Goal: Complete application form: Complete application form

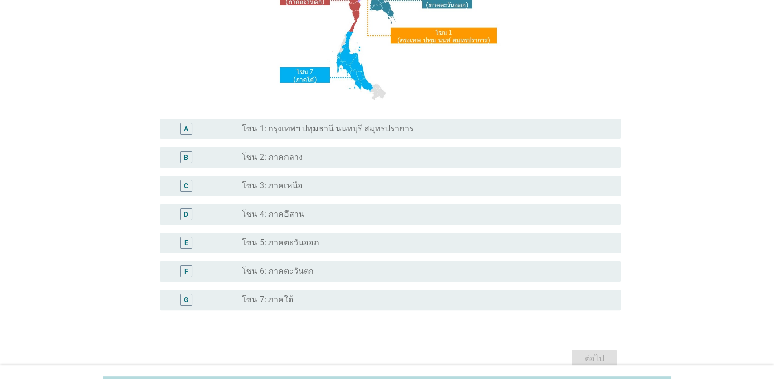
scroll to position [176, 0]
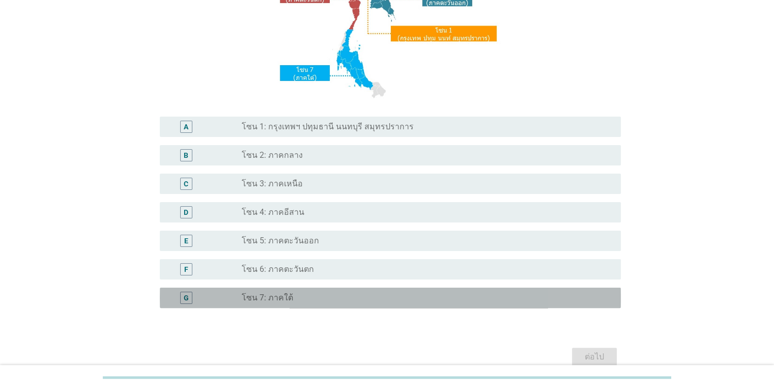
click at [351, 298] on div "radio_button_unchecked โซน 7: ภาคใต้" at bounding box center [423, 298] width 363 height 10
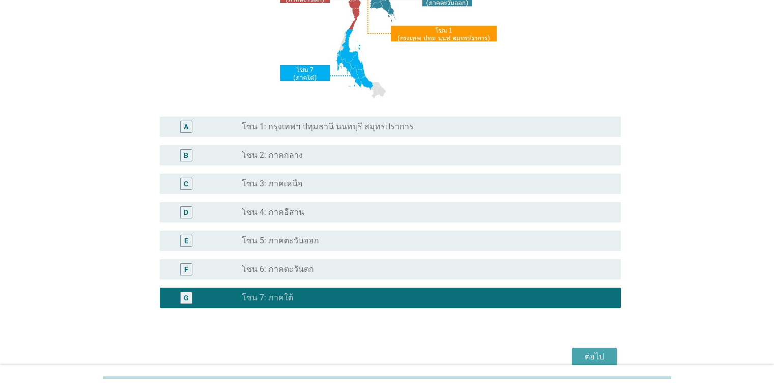
click at [602, 353] on div "ต่อไป" at bounding box center [594, 357] width 29 height 12
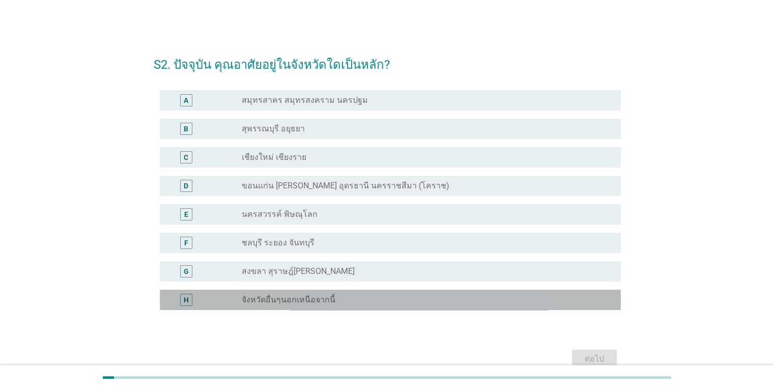
click at [554, 300] on div "radio_button_unchecked จังหวัดอื่นๆนอกเหนือจากนี้" at bounding box center [423, 300] width 363 height 10
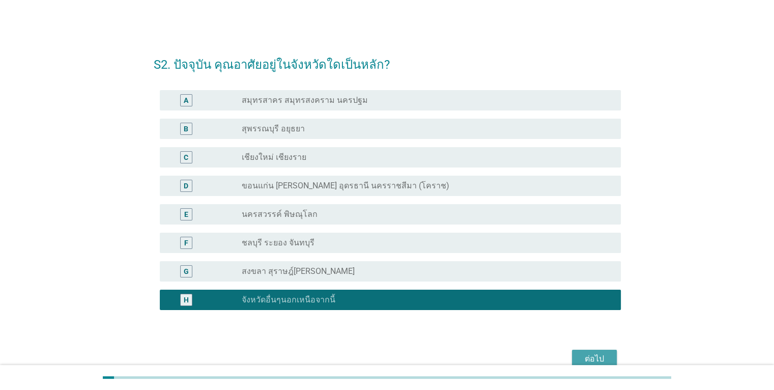
click at [608, 355] on div "ต่อไป" at bounding box center [594, 359] width 29 height 12
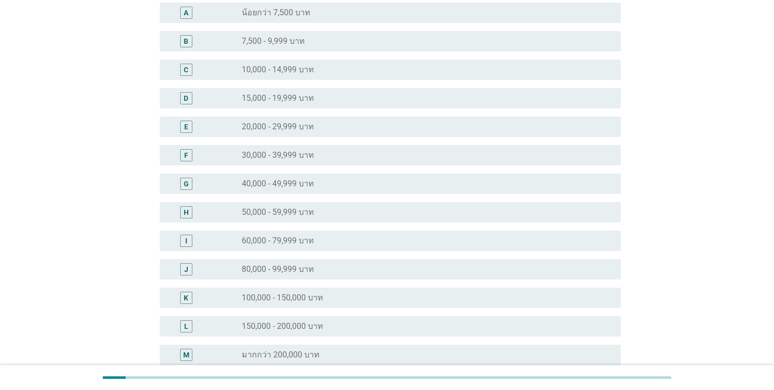
scroll to position [102, 0]
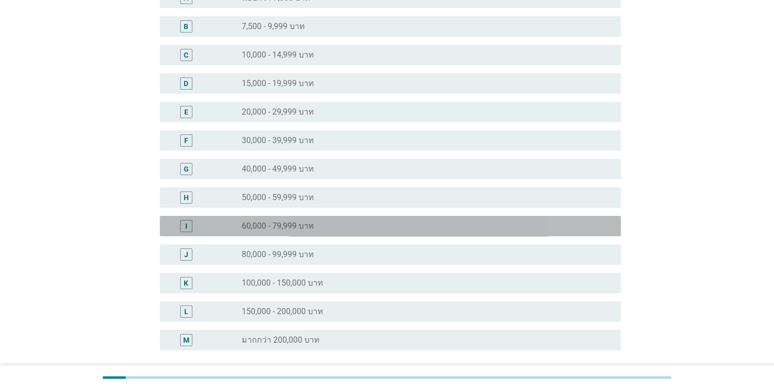
click at [517, 226] on div "radio_button_unchecked 60,000 - 79,999 บาท" at bounding box center [423, 226] width 363 height 10
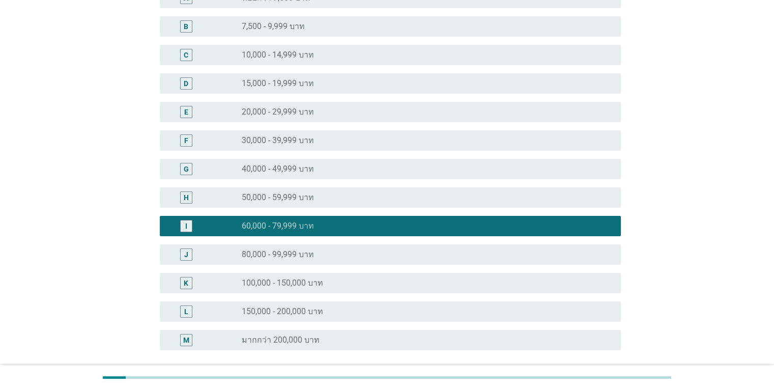
scroll to position [193, 0]
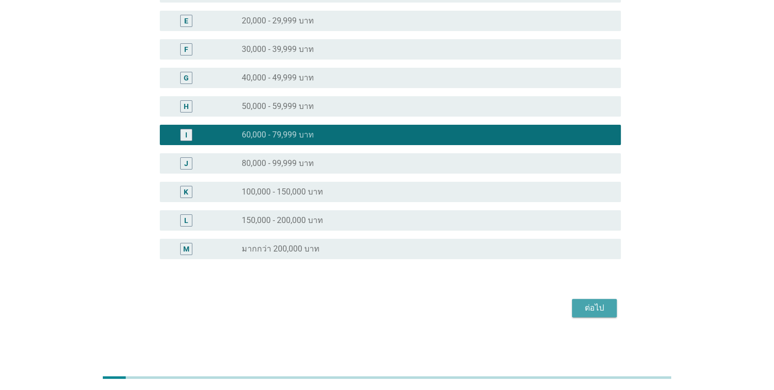
click at [589, 303] on div "ต่อไป" at bounding box center [594, 308] width 29 height 12
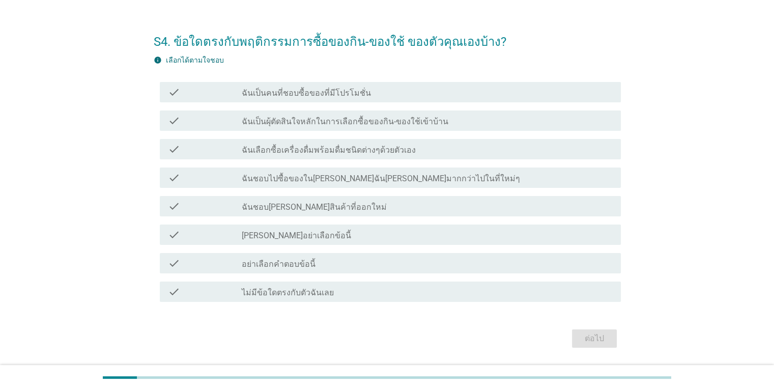
scroll to position [29, 0]
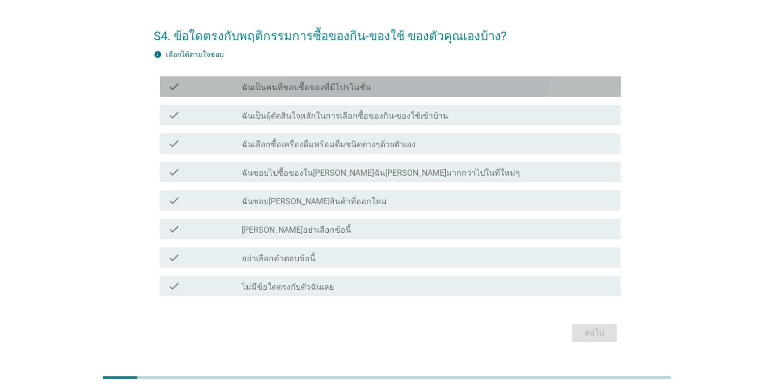
click at [472, 93] on div "check check_box_outline_blank ฉันเป็นคนที่ชอบซื้อของที่มีโปรโมชั่น" at bounding box center [390, 86] width 461 height 20
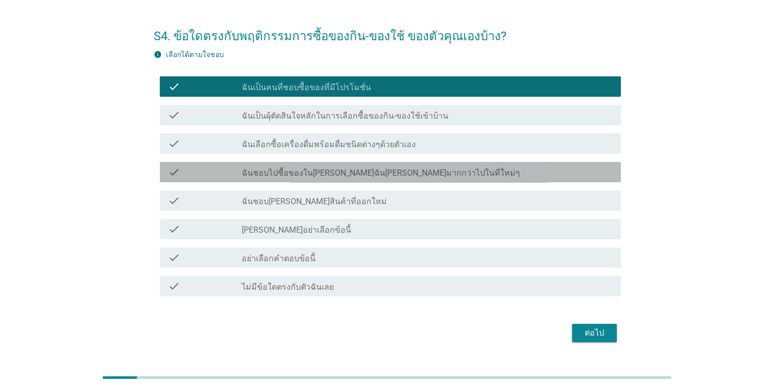
click at [434, 175] on div "check_box_outline_blank ฉันชอบไปซื้อของใน[PERSON_NAME]ฉัน[PERSON_NAME]มากกว่าไป…" at bounding box center [427, 172] width 371 height 12
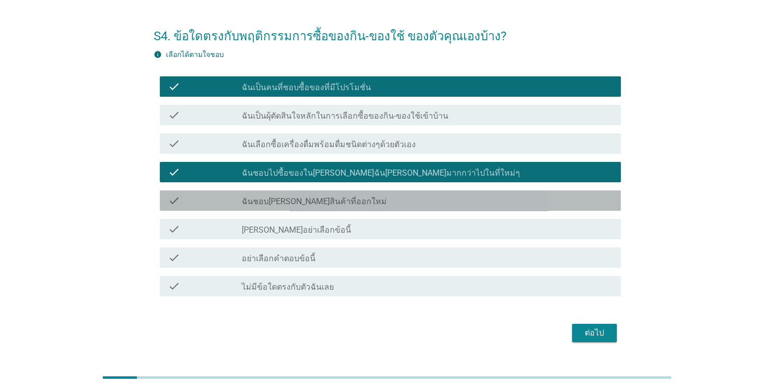
click at [420, 205] on div "check_box_outline_blank ฉันชอบ[PERSON_NAME]สินค้าที่ออกใหม่" at bounding box center [427, 201] width 371 height 12
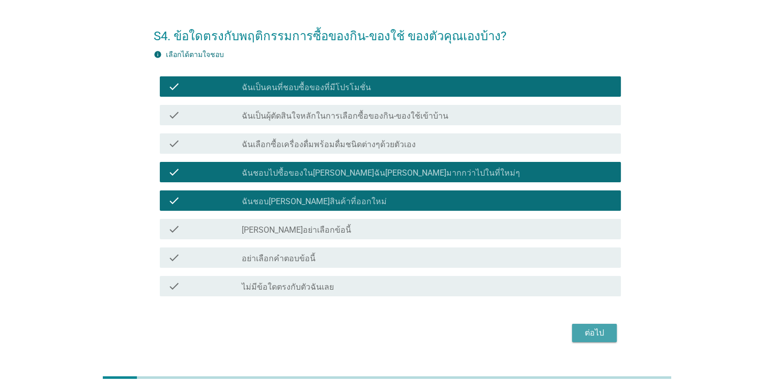
click at [600, 327] on div "ต่อไป" at bounding box center [594, 333] width 29 height 12
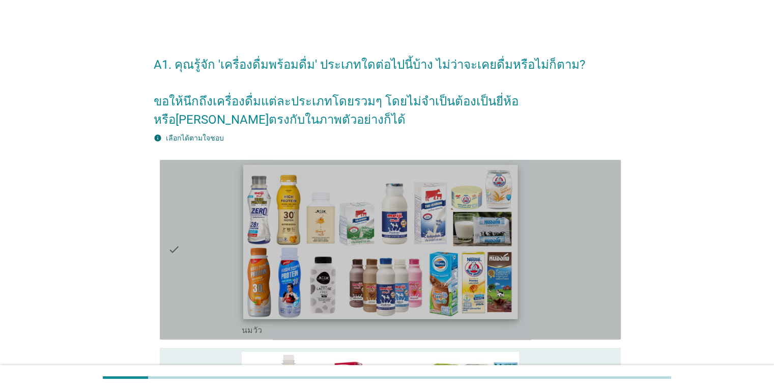
click at [462, 249] on img at bounding box center [380, 241] width 274 height 154
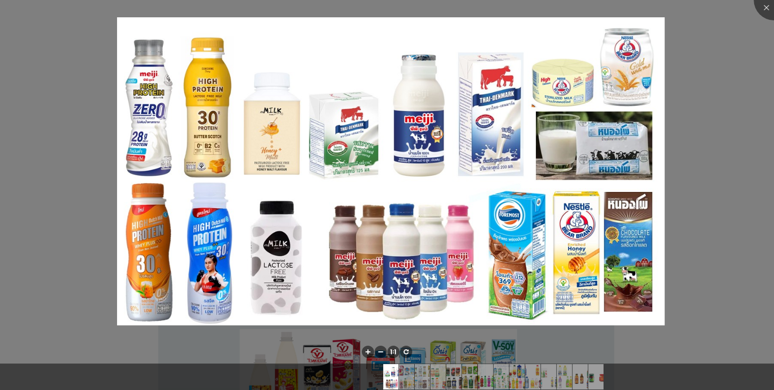
scroll to position [23, 0]
click at [761, 7] on div at bounding box center [774, 0] width 41 height 41
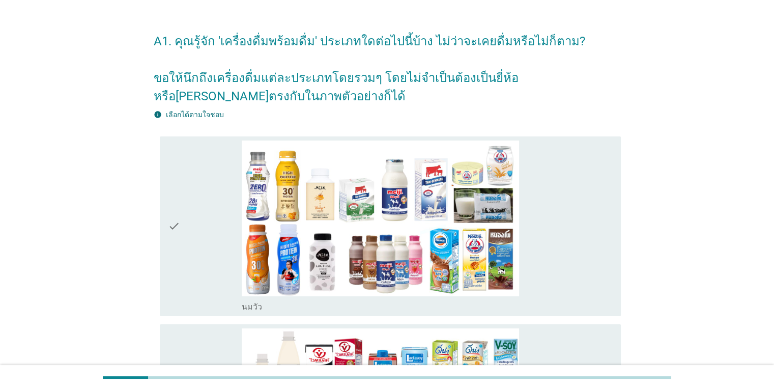
click at [173, 231] on icon "check" at bounding box center [174, 227] width 12 height 172
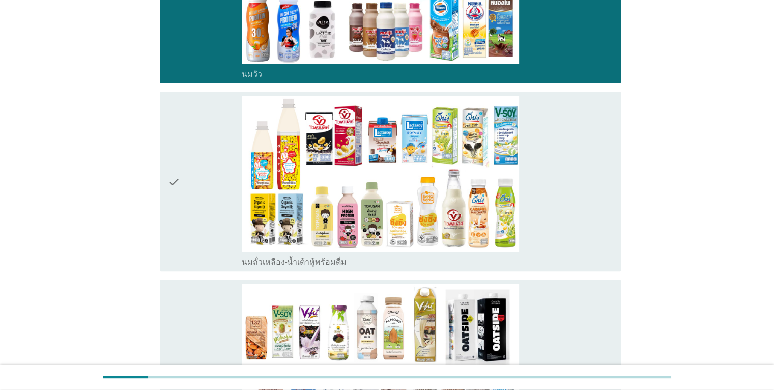
scroll to position [262, 0]
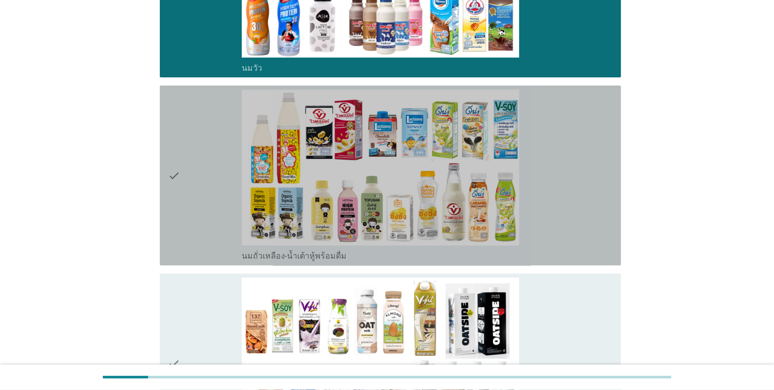
click at [170, 172] on icon "check" at bounding box center [174, 176] width 12 height 172
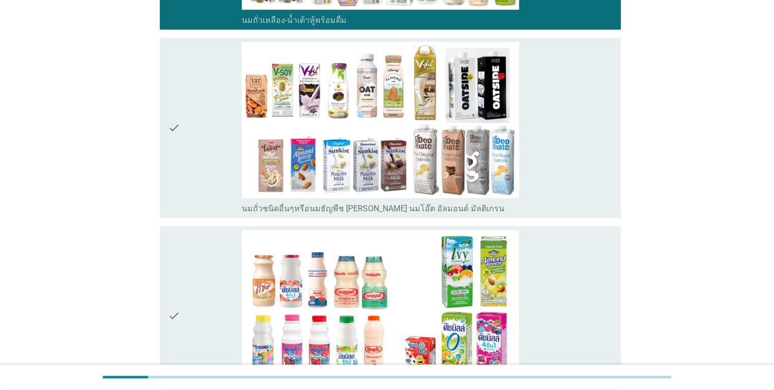
scroll to position [499, 0]
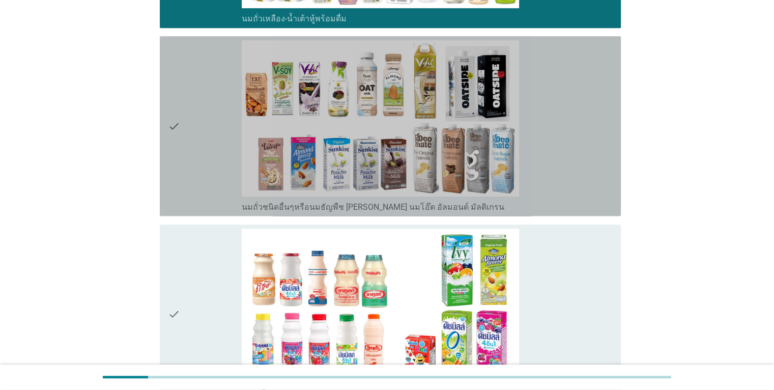
click at [173, 132] on icon "check" at bounding box center [174, 126] width 12 height 172
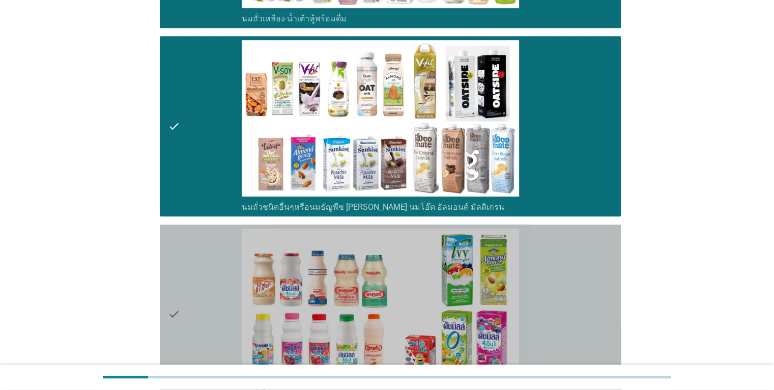
click at [178, 315] on icon "check" at bounding box center [174, 315] width 12 height 172
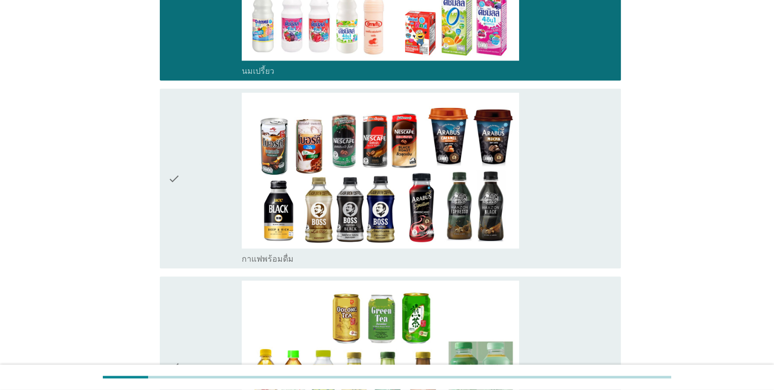
scroll to position [825, 0]
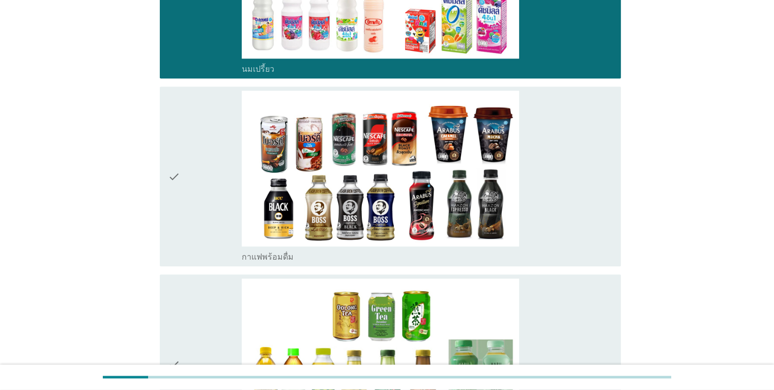
click at [177, 179] on icon "check" at bounding box center [174, 177] width 12 height 172
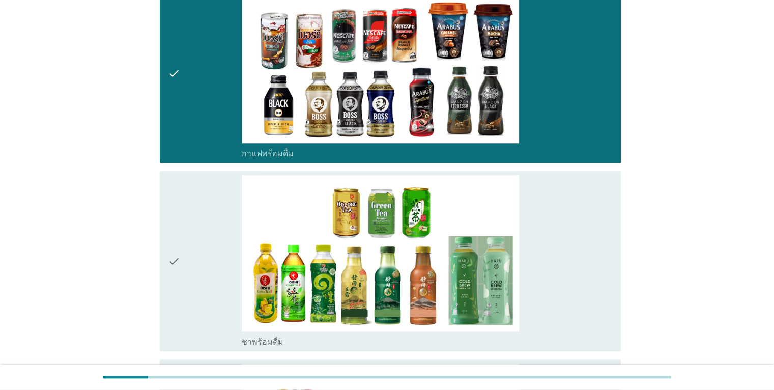
scroll to position [1047, 0]
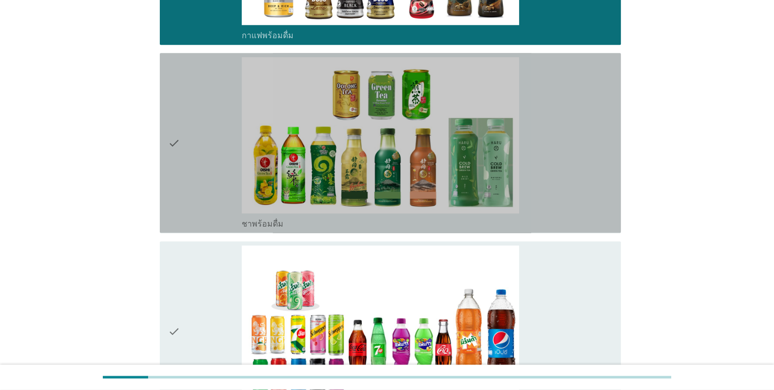
click at [174, 140] on icon "check" at bounding box center [174, 143] width 12 height 172
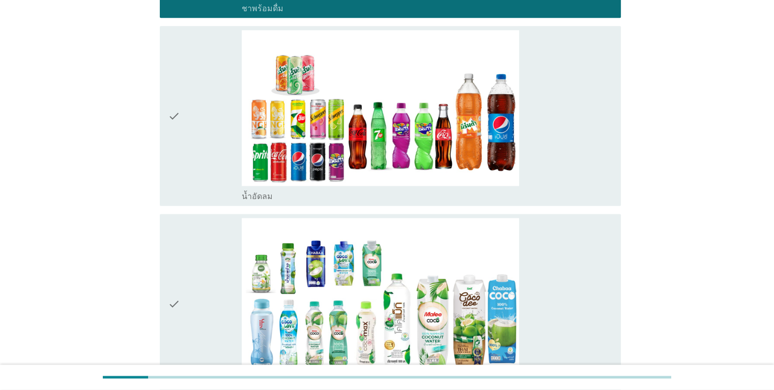
scroll to position [1263, 0]
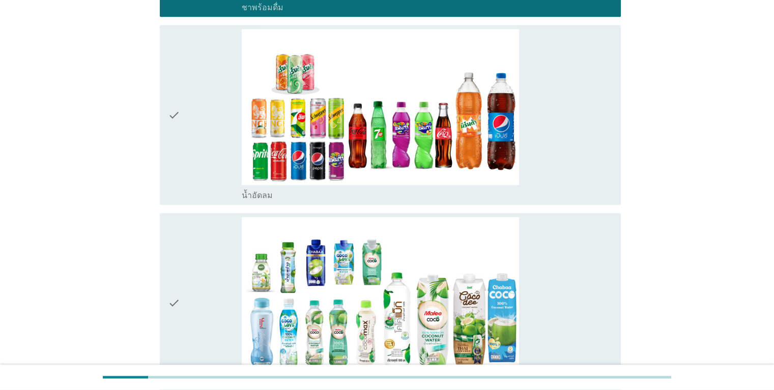
click at [174, 117] on icon "check" at bounding box center [174, 115] width 12 height 172
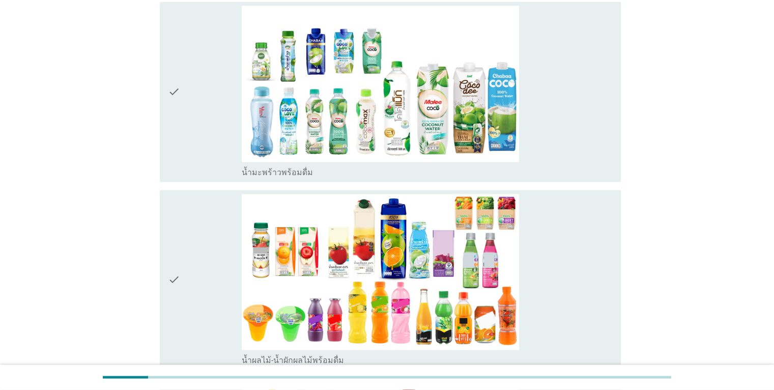
scroll to position [1476, 0]
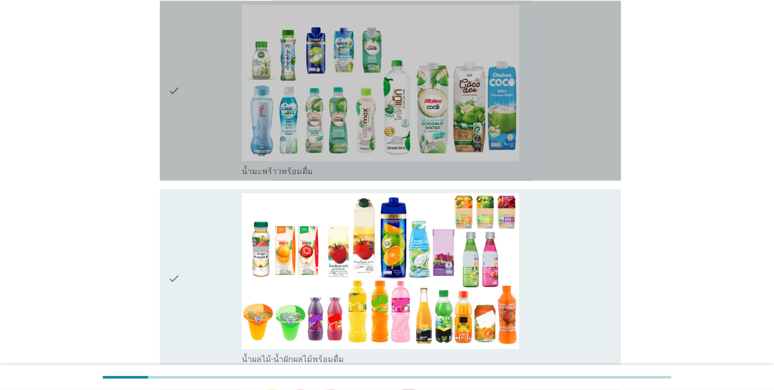
click at [177, 100] on icon "check" at bounding box center [174, 91] width 12 height 172
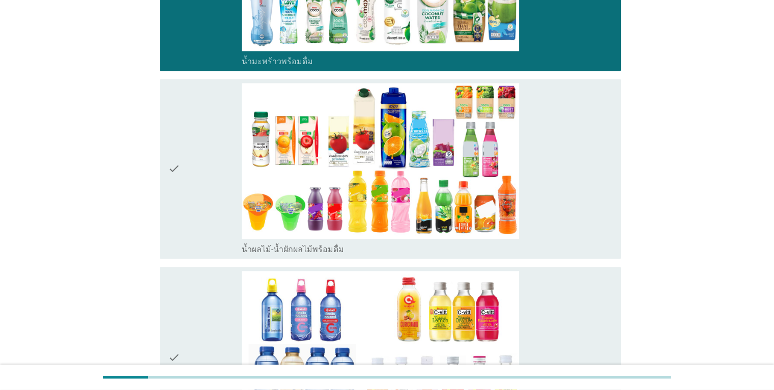
scroll to position [1596, 0]
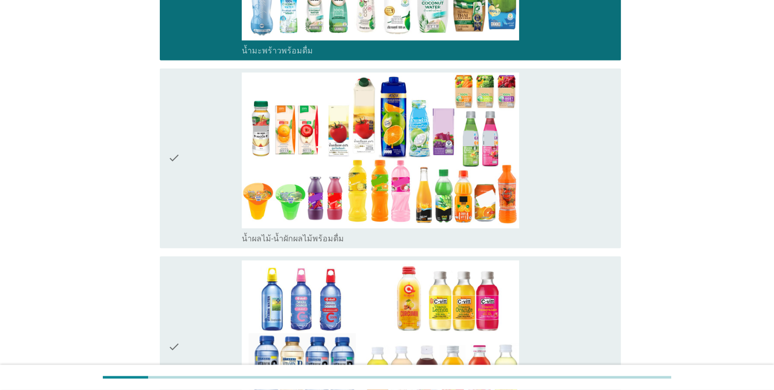
click at [175, 167] on icon "check" at bounding box center [174, 158] width 12 height 172
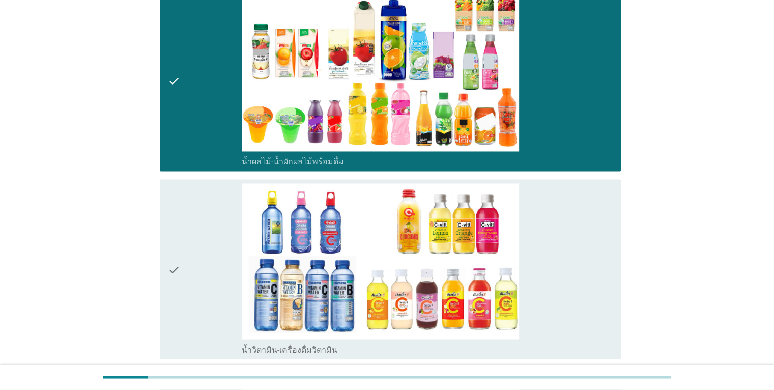
scroll to position [1674, 0]
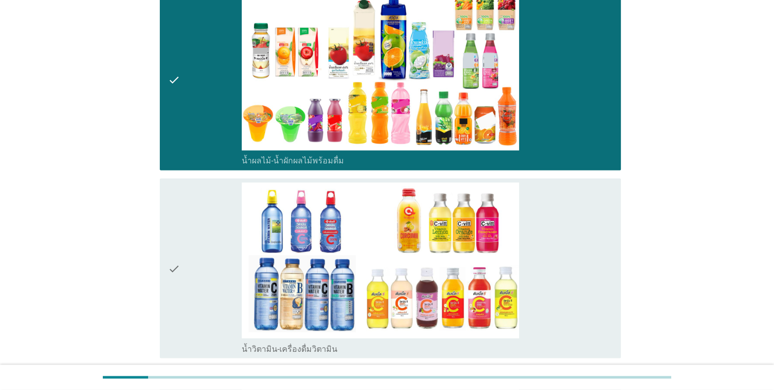
click at [176, 268] on icon "check" at bounding box center [174, 268] width 12 height 172
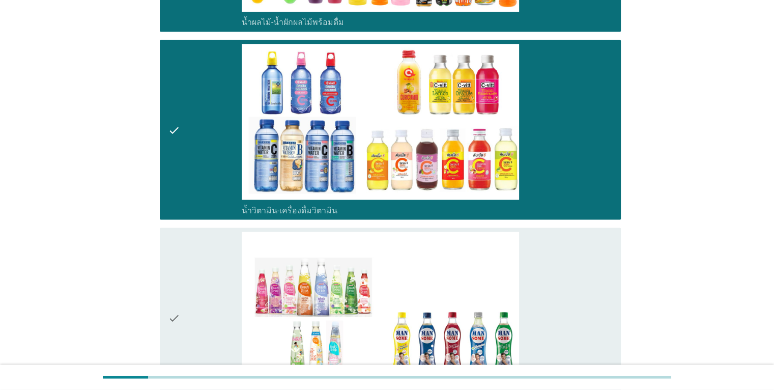
scroll to position [1951, 0]
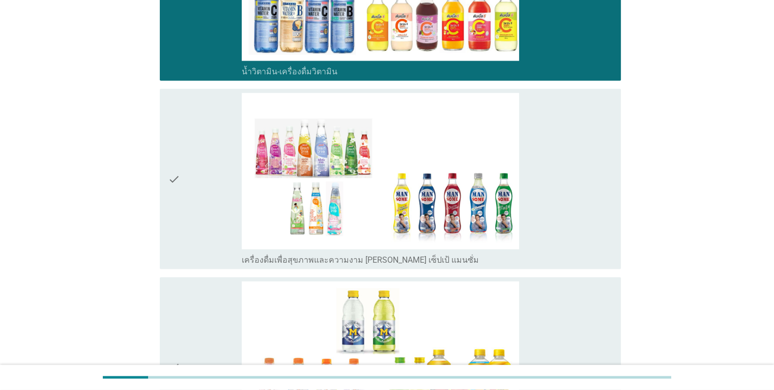
click at [171, 179] on icon "check" at bounding box center [174, 179] width 12 height 172
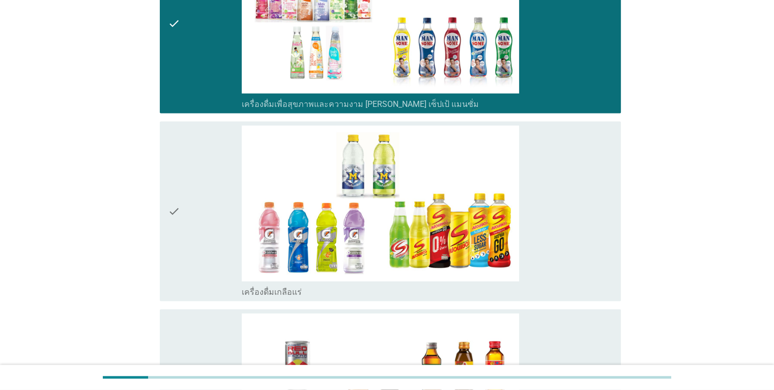
scroll to position [2131, 0]
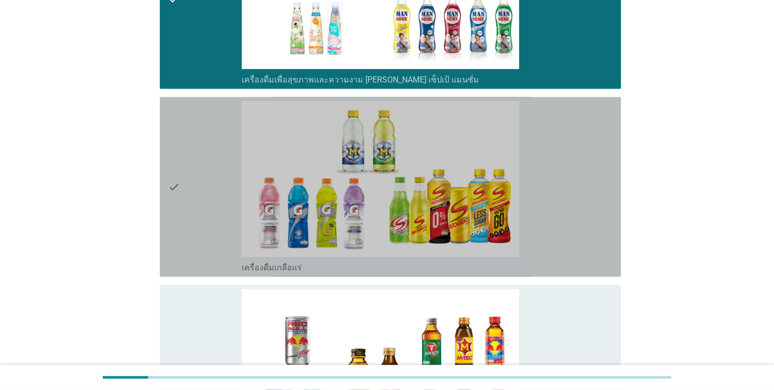
click at [175, 179] on icon "check" at bounding box center [174, 187] width 12 height 172
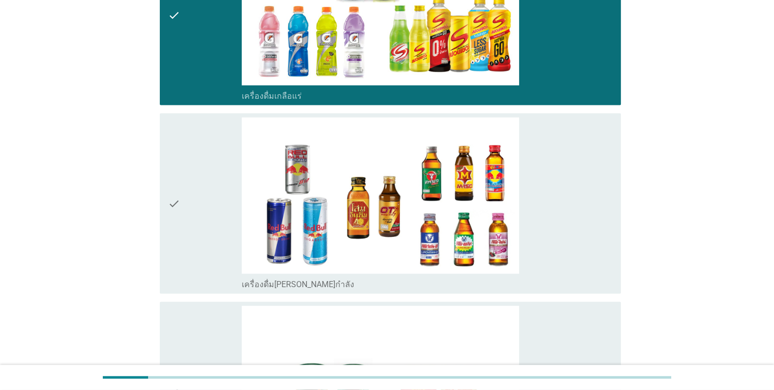
scroll to position [2386, 0]
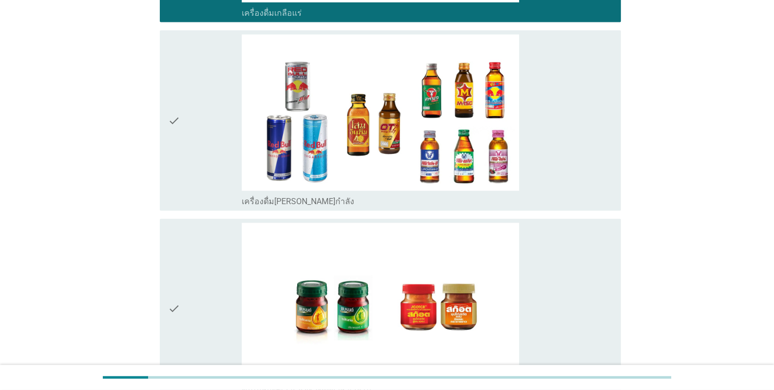
click at [178, 121] on icon "check" at bounding box center [174, 121] width 12 height 172
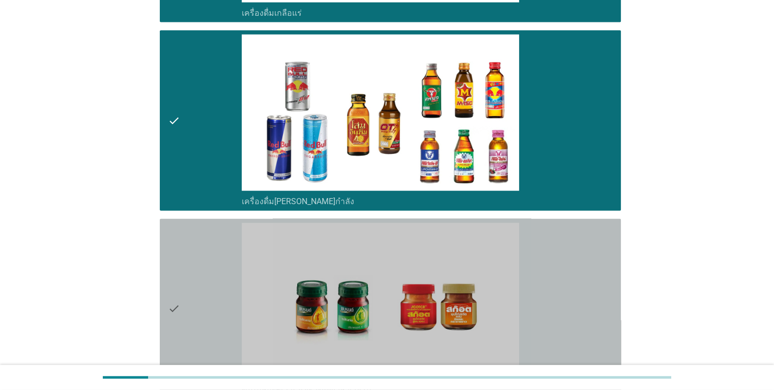
click at [170, 314] on icon "check" at bounding box center [174, 309] width 12 height 172
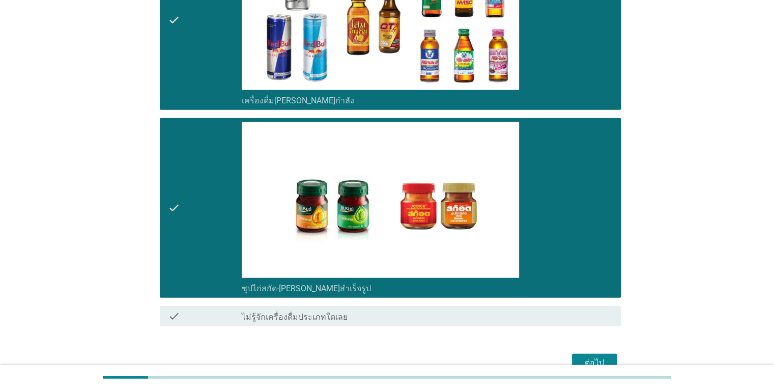
scroll to position [2538, 0]
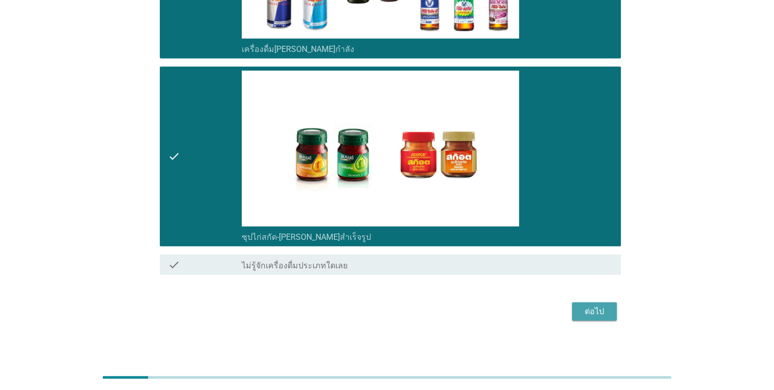
click at [587, 307] on div "ต่อไป" at bounding box center [594, 312] width 29 height 12
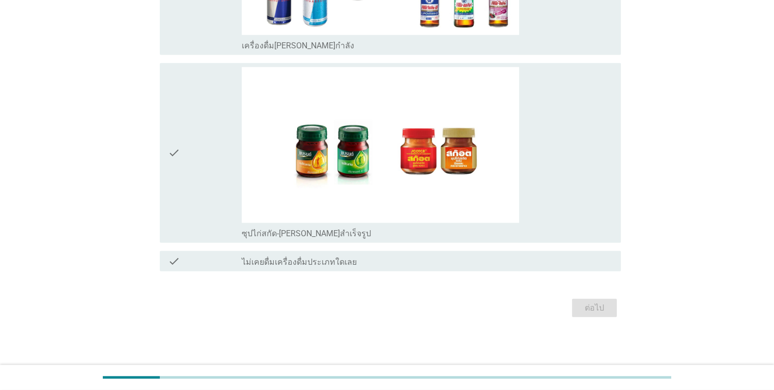
scroll to position [0, 0]
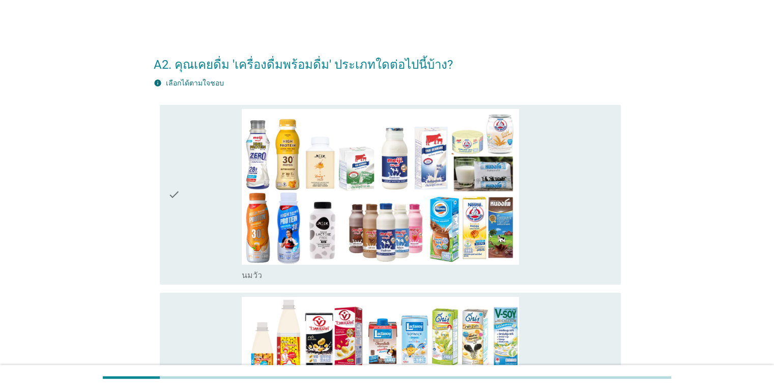
click at [169, 197] on icon "check" at bounding box center [174, 195] width 12 height 172
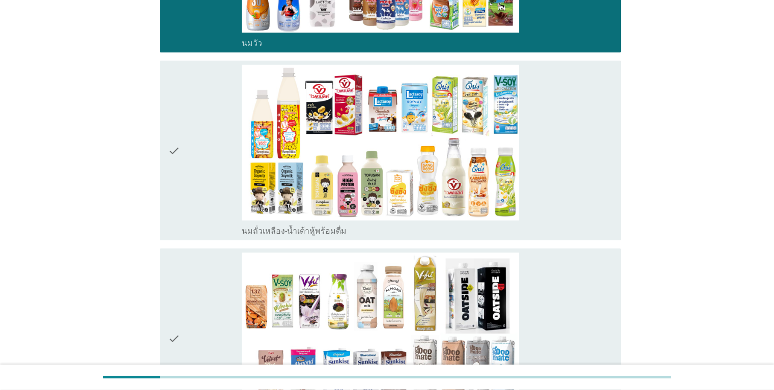
scroll to position [232, 0]
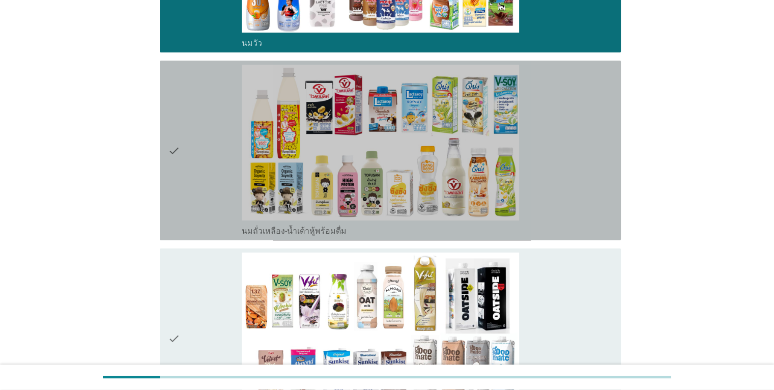
click at [178, 148] on icon "check" at bounding box center [174, 151] width 12 height 172
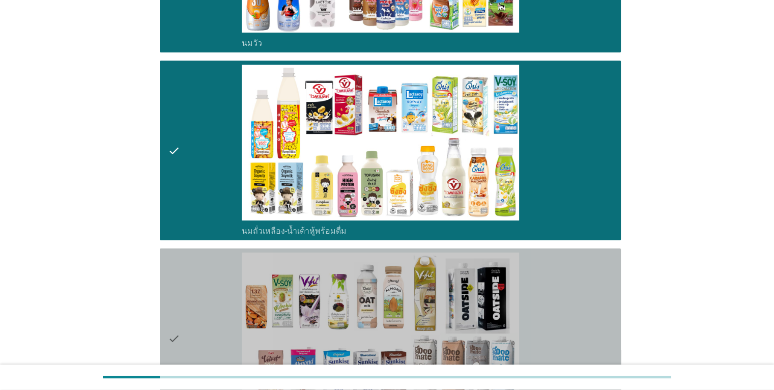
click at [173, 338] on icon "check" at bounding box center [174, 339] width 12 height 172
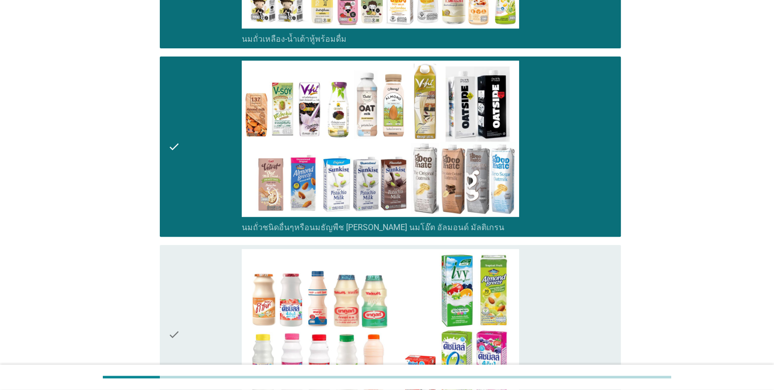
scroll to position [586, 0]
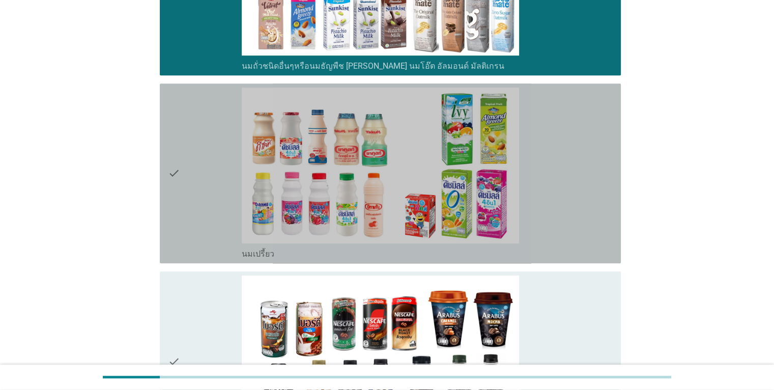
click at [173, 172] on icon "check" at bounding box center [174, 174] width 12 height 172
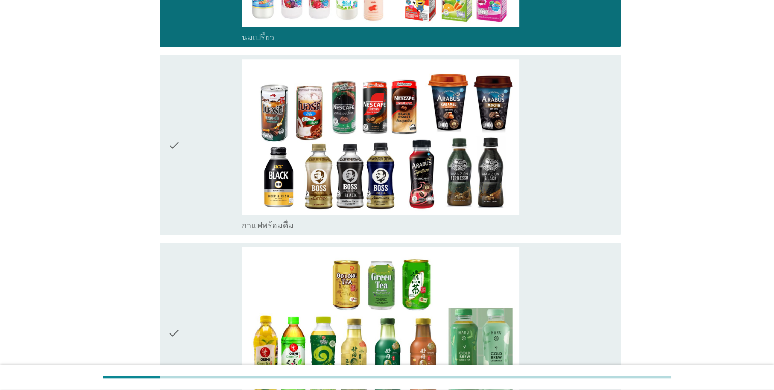
scroll to position [804, 0]
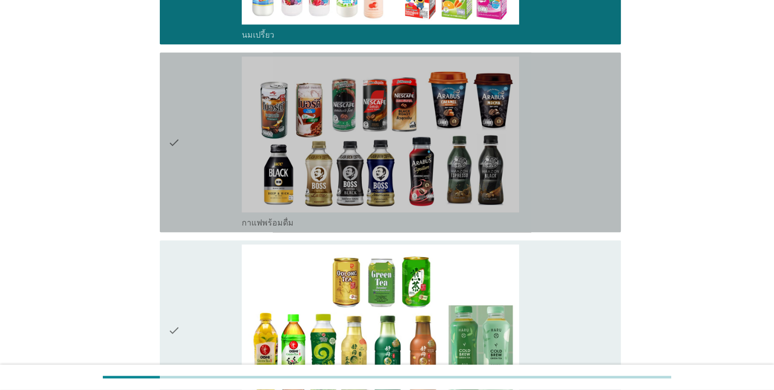
click at [175, 143] on icon "check" at bounding box center [174, 143] width 12 height 172
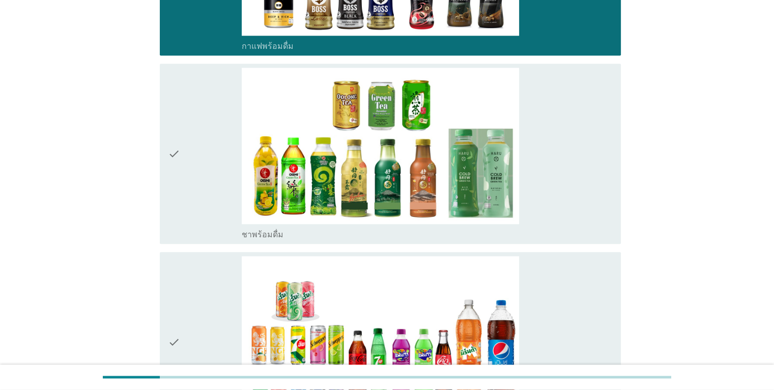
scroll to position [1003, 0]
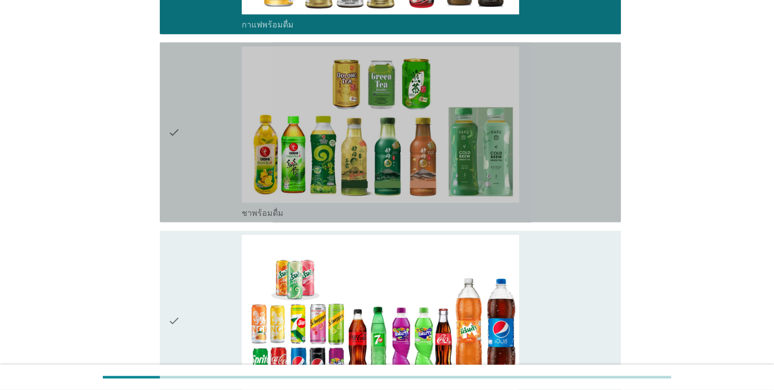
click at [175, 133] on icon "check" at bounding box center [174, 132] width 12 height 172
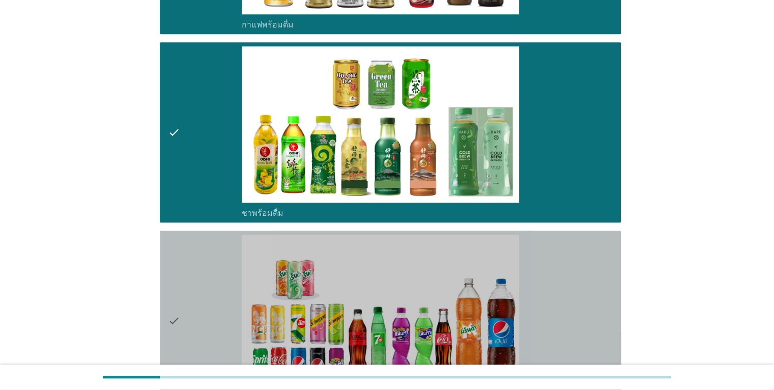
click at [176, 324] on icon "check" at bounding box center [174, 321] width 12 height 172
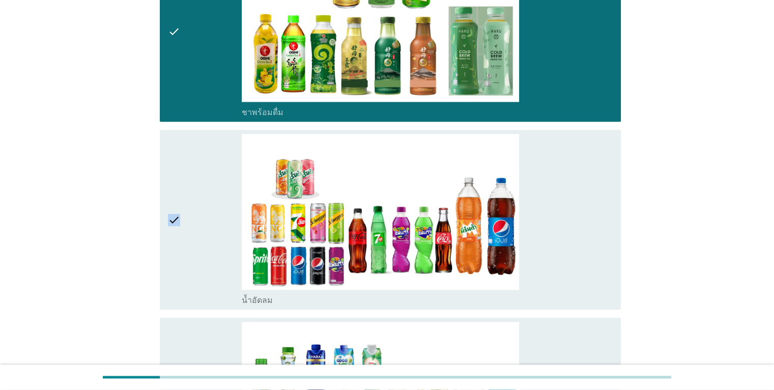
scroll to position [1106, 0]
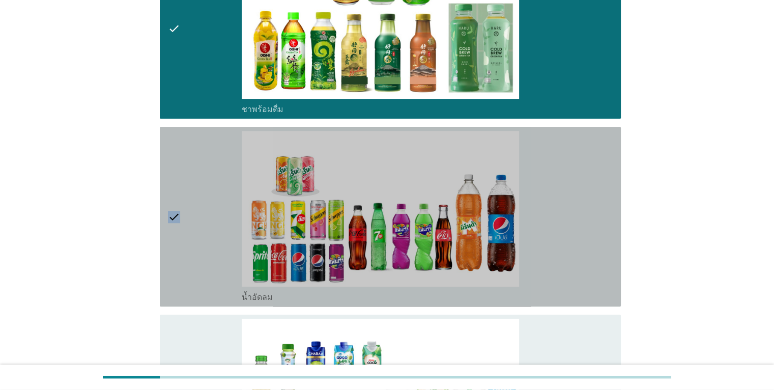
click at [175, 221] on icon "check" at bounding box center [174, 217] width 12 height 172
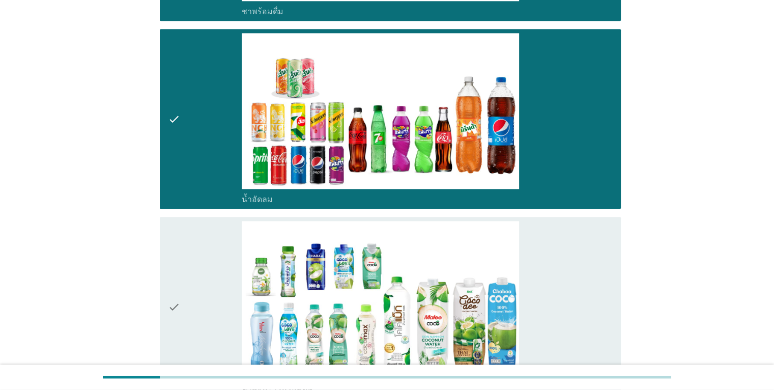
scroll to position [1304, 0]
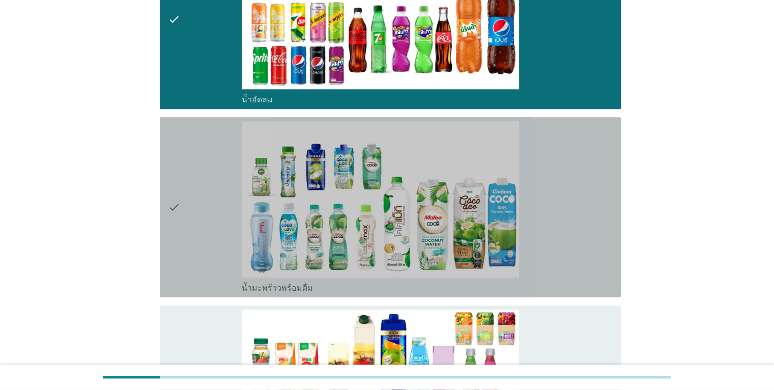
click at [172, 214] on icon "check" at bounding box center [174, 207] width 12 height 172
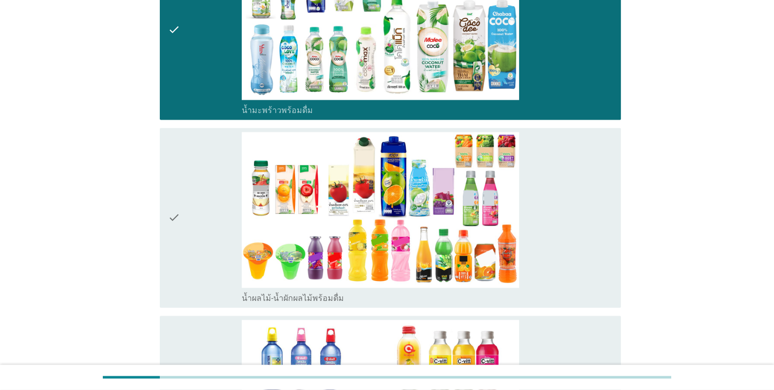
scroll to position [1487, 0]
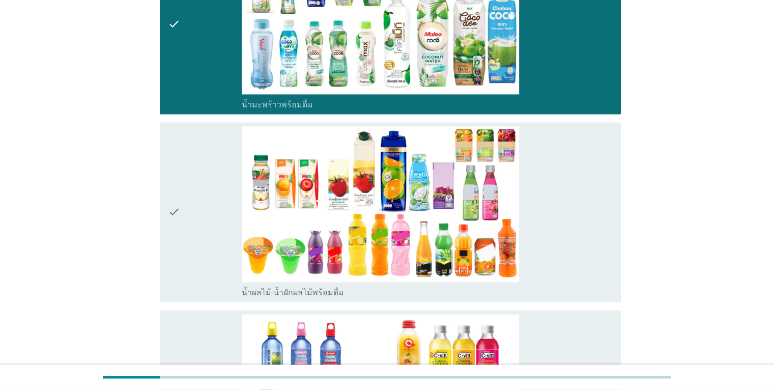
click at [175, 210] on icon "check" at bounding box center [174, 212] width 12 height 172
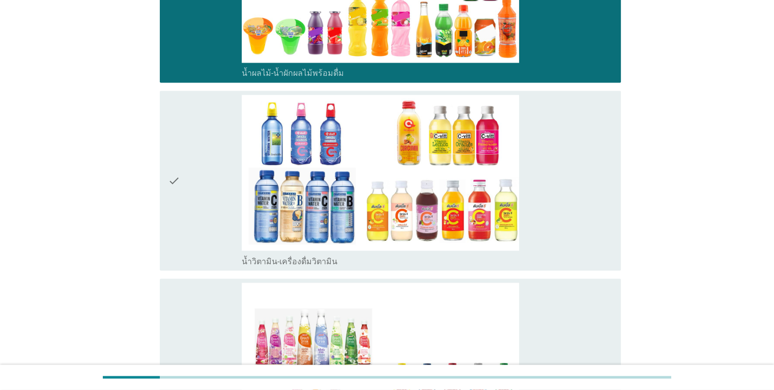
scroll to position [1717, 0]
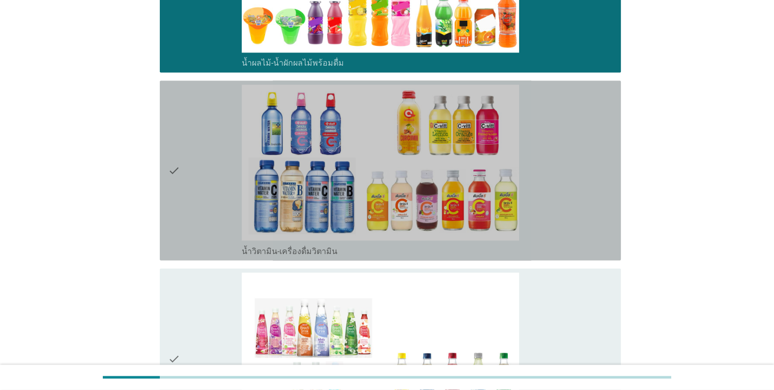
click at [172, 171] on icon "check" at bounding box center [174, 171] width 12 height 172
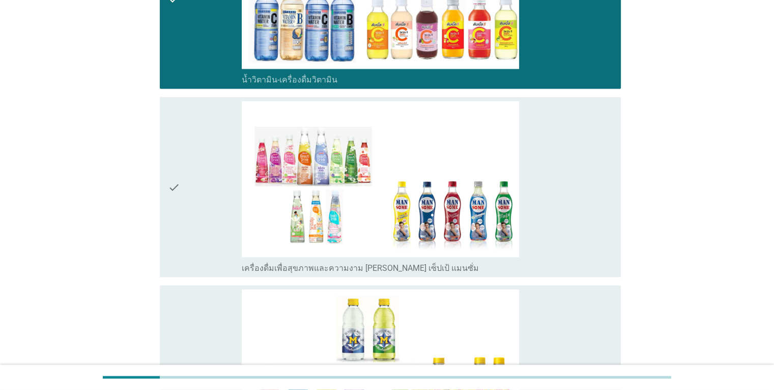
scroll to position [1964, 0]
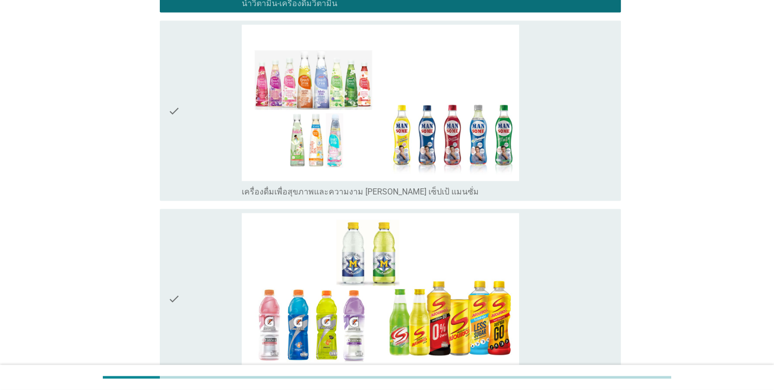
click at [173, 111] on icon "check" at bounding box center [174, 111] width 12 height 172
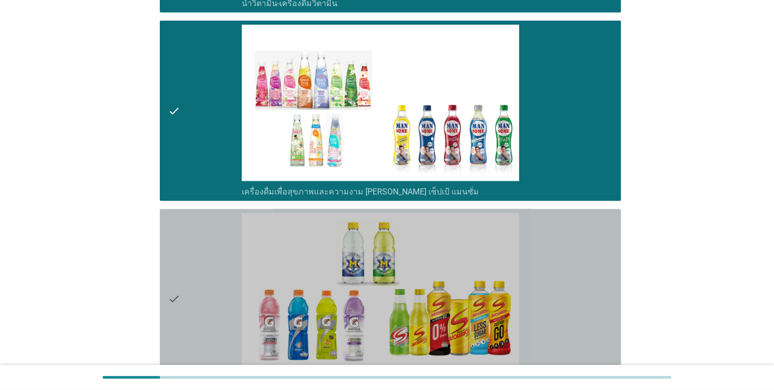
click at [170, 296] on icon "check" at bounding box center [174, 299] width 12 height 172
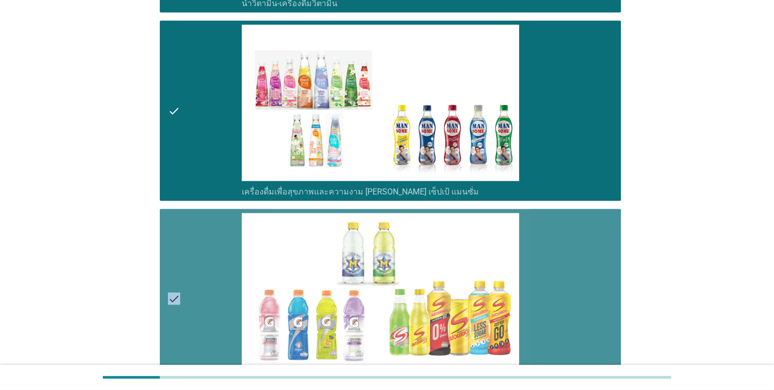
click at [170, 296] on icon "check" at bounding box center [174, 299] width 12 height 172
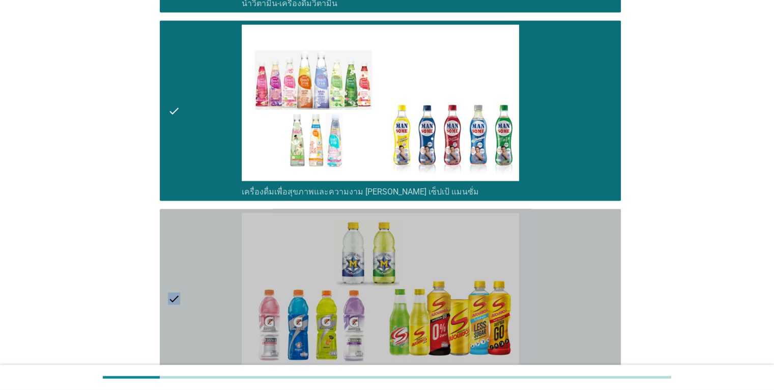
click at [170, 296] on icon "check" at bounding box center [174, 299] width 12 height 172
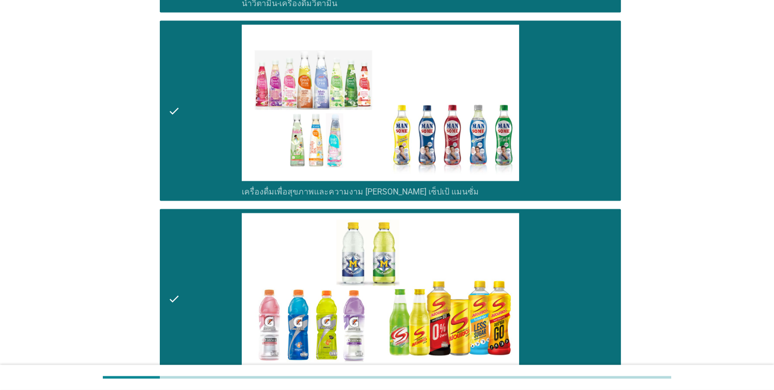
scroll to position [2245, 0]
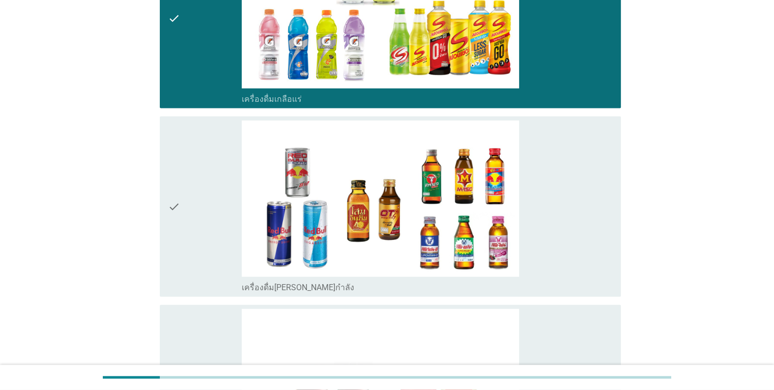
click at [173, 207] on icon "check" at bounding box center [174, 207] width 12 height 172
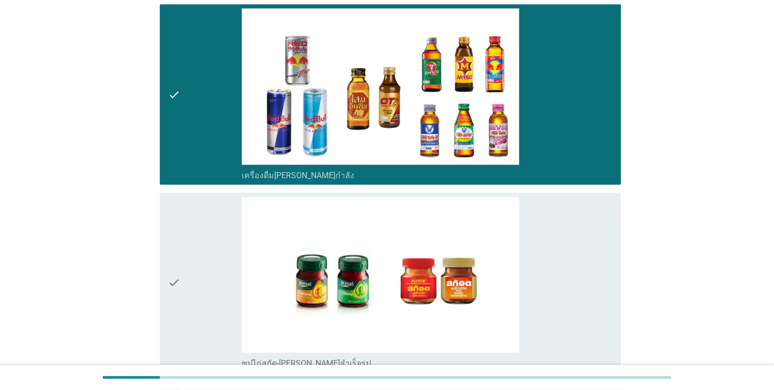
scroll to position [2371, 0]
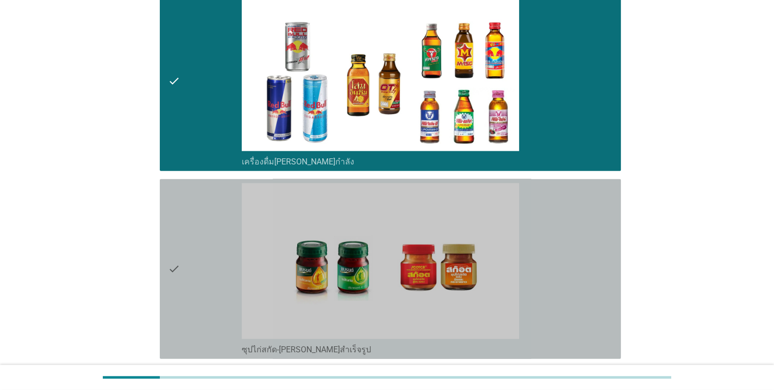
click at [173, 270] on icon "check" at bounding box center [174, 269] width 12 height 172
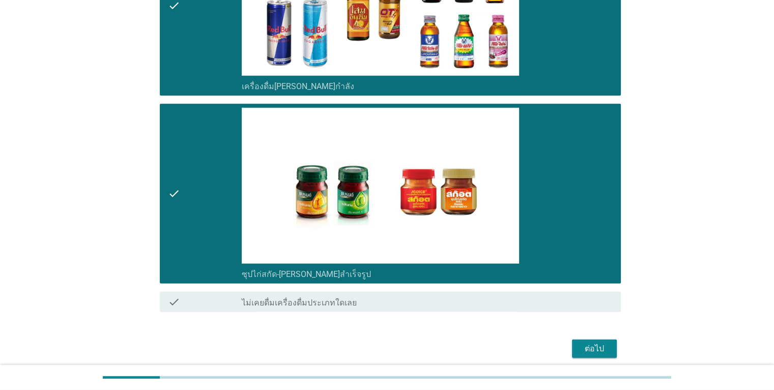
scroll to position [2483, 0]
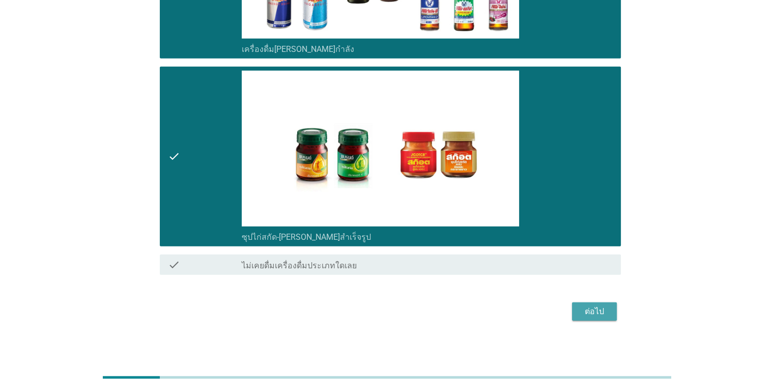
click at [599, 309] on div "ต่อไป" at bounding box center [594, 312] width 29 height 12
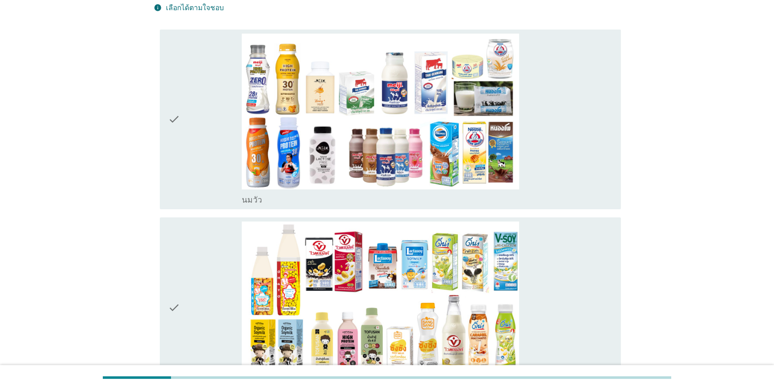
scroll to position [81, 0]
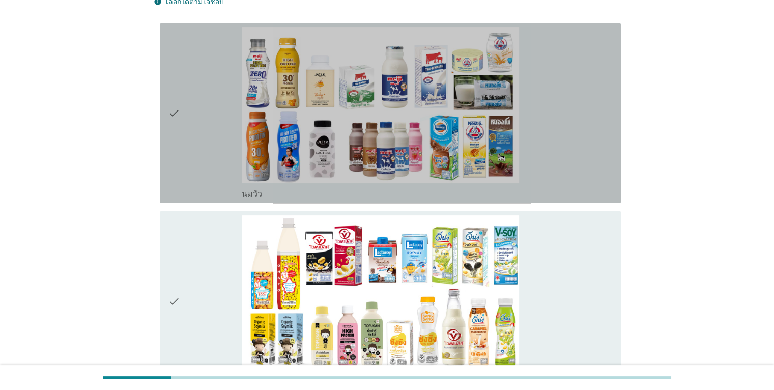
click at [172, 116] on icon "check" at bounding box center [174, 113] width 12 height 172
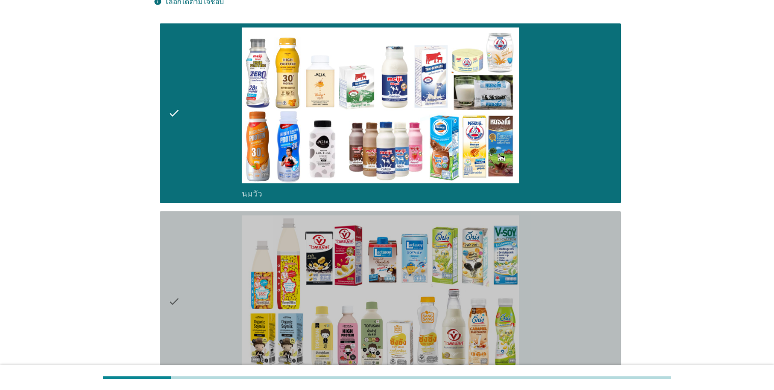
click at [173, 302] on icon "check" at bounding box center [174, 301] width 12 height 172
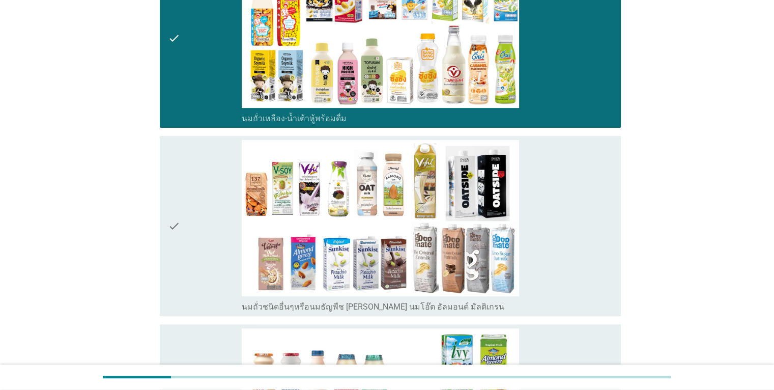
scroll to position [346, 0]
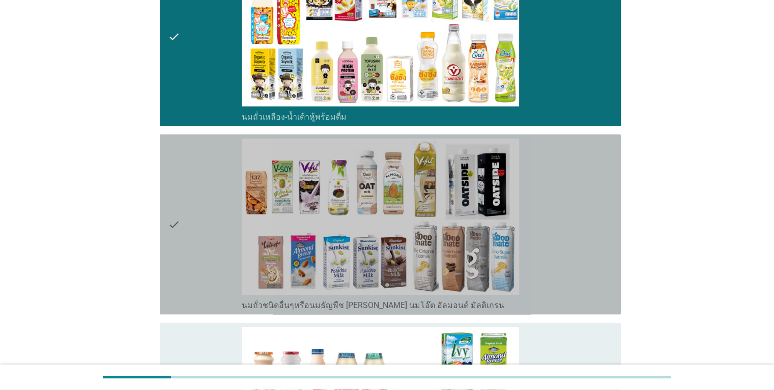
click at [178, 223] on icon "check" at bounding box center [174, 224] width 12 height 172
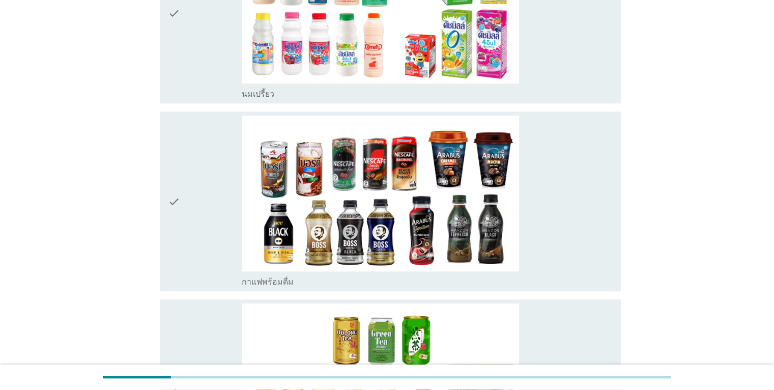
scroll to position [762, 0]
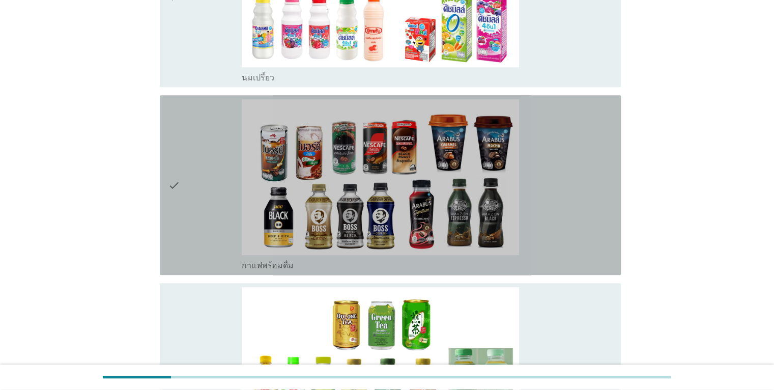
click at [172, 182] on icon "check" at bounding box center [174, 185] width 12 height 172
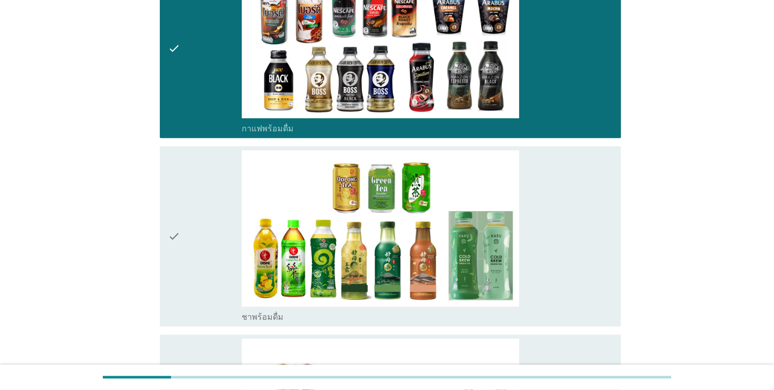
scroll to position [902, 0]
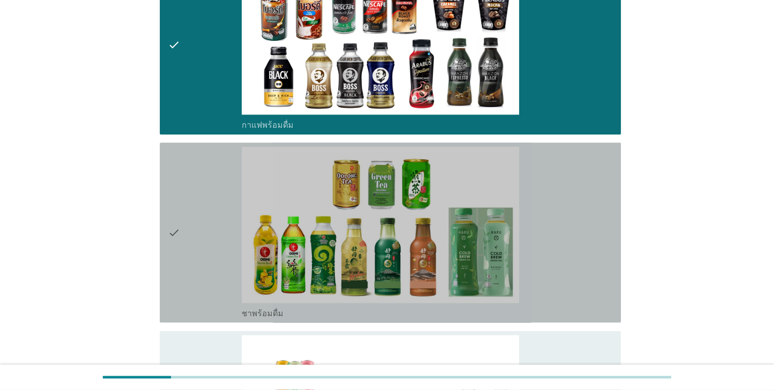
click at [177, 235] on icon "check" at bounding box center [174, 233] width 12 height 172
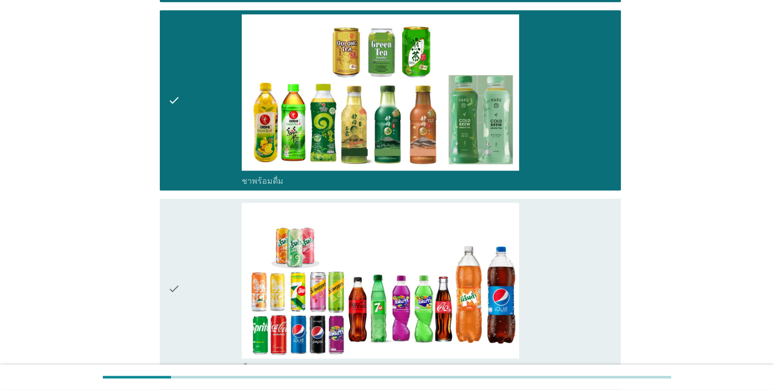
scroll to position [1140, 0]
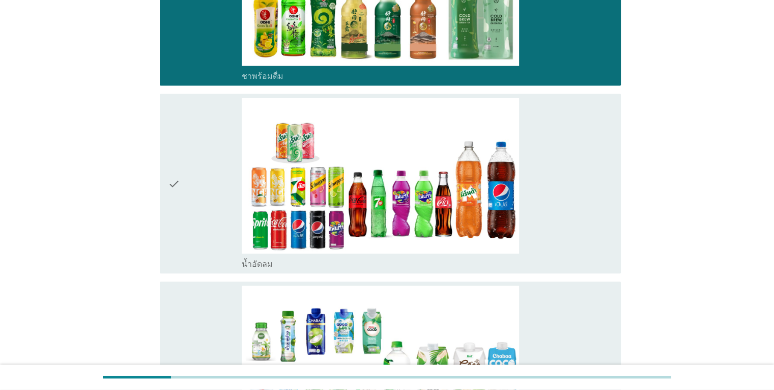
click at [175, 187] on icon "check" at bounding box center [174, 184] width 12 height 172
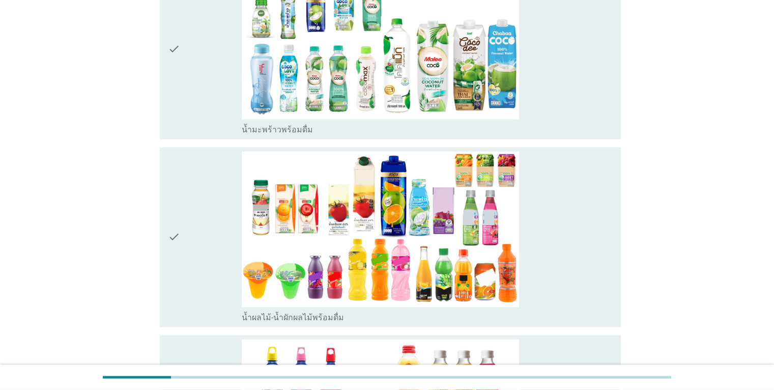
scroll to position [1487, 0]
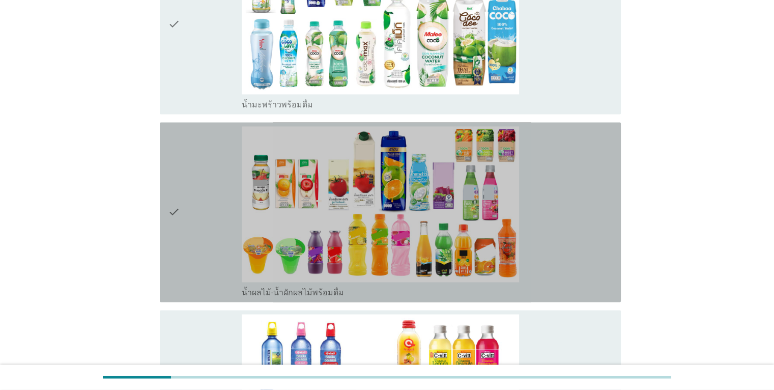
click at [168, 219] on icon "check" at bounding box center [174, 212] width 12 height 172
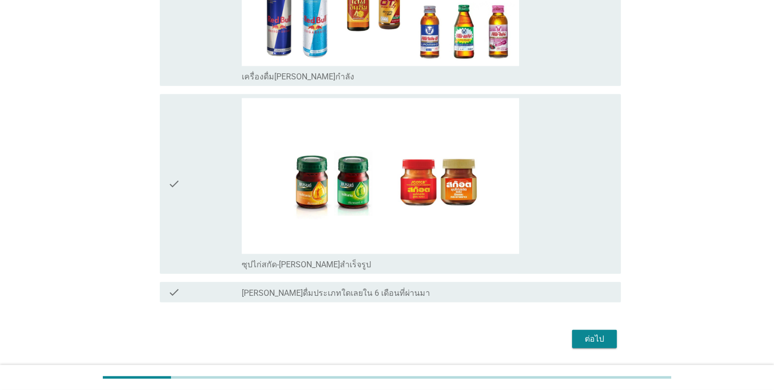
scroll to position [2458, 0]
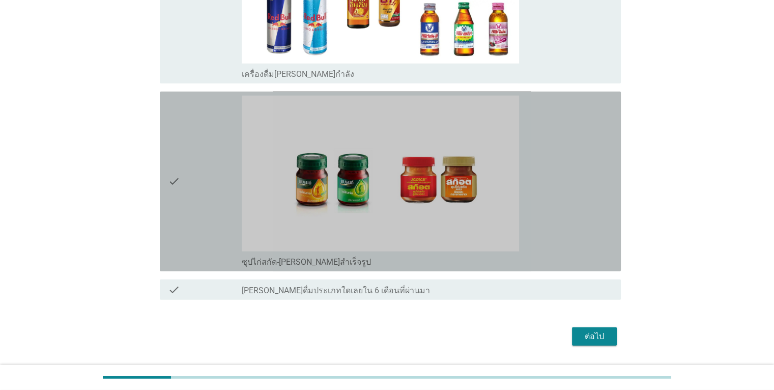
click at [171, 175] on icon "check" at bounding box center [174, 182] width 12 height 172
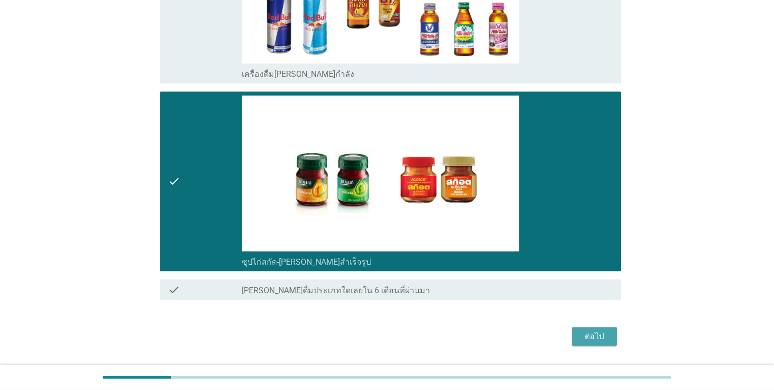
click at [588, 331] on div "ต่อไป" at bounding box center [594, 336] width 29 height 12
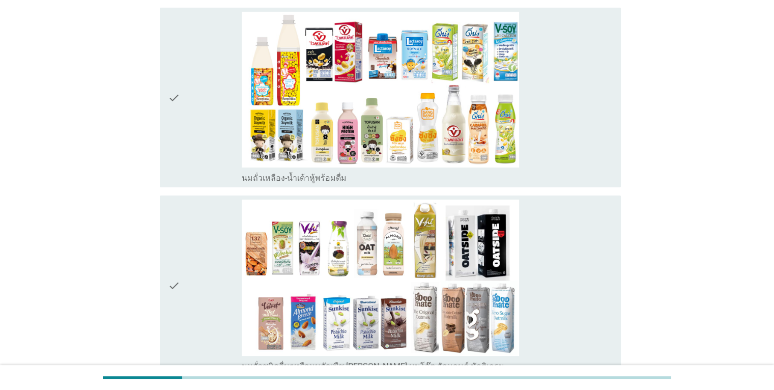
scroll to position [287, 0]
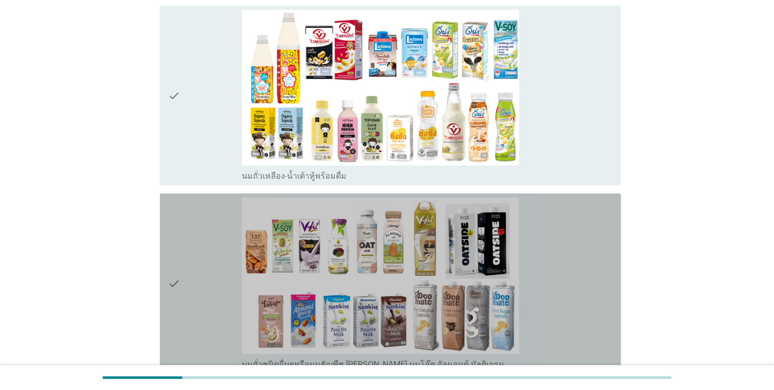
click at [165, 282] on div "check check_box_outline_blank นมถั่วชนิดอื่นๆหรือนมธัญพืช [PERSON_NAME] นมโอ๊ต …" at bounding box center [390, 283] width 461 height 180
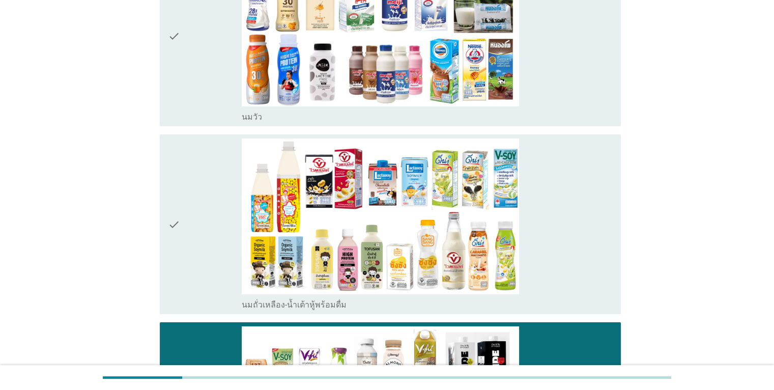
scroll to position [157, 0]
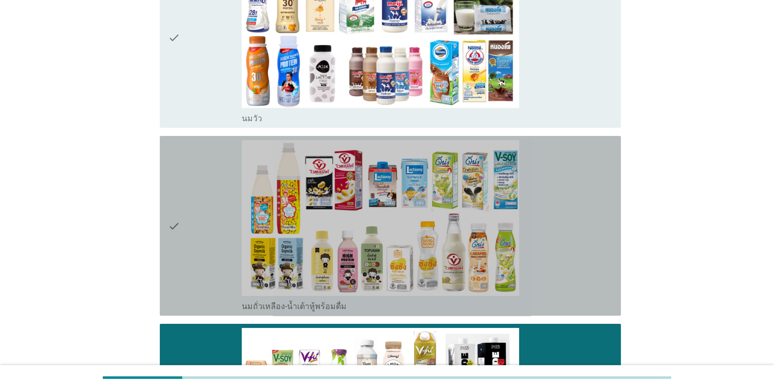
click at [176, 223] on icon "check" at bounding box center [174, 226] width 12 height 172
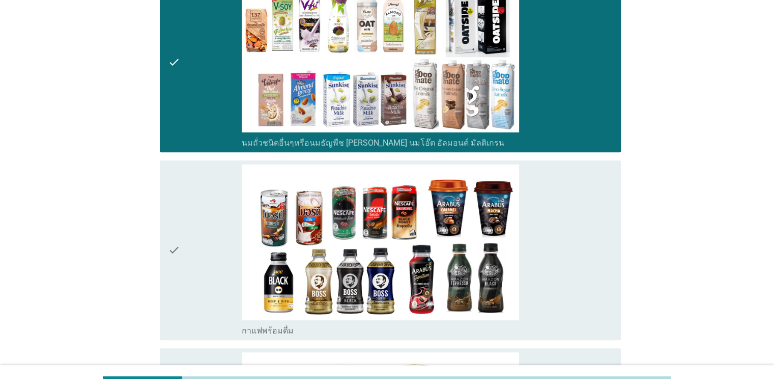
scroll to position [509, 0]
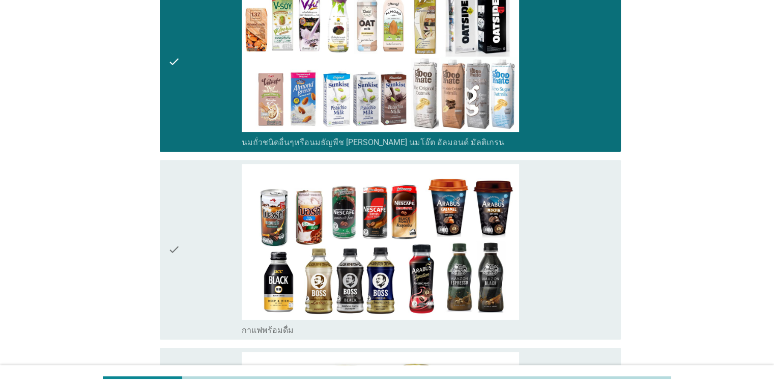
click at [170, 243] on icon "check" at bounding box center [174, 250] width 12 height 172
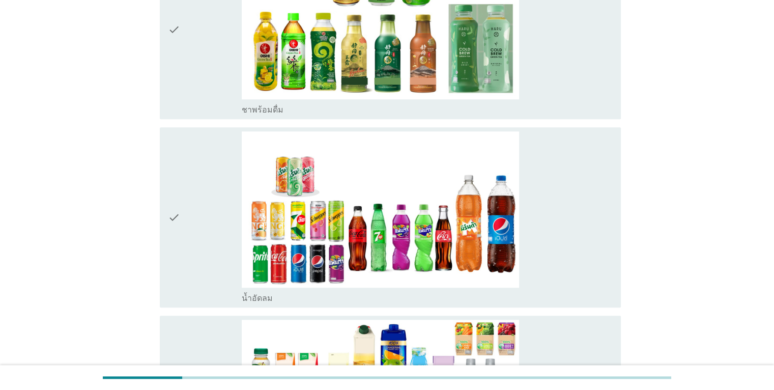
scroll to position [931, 0]
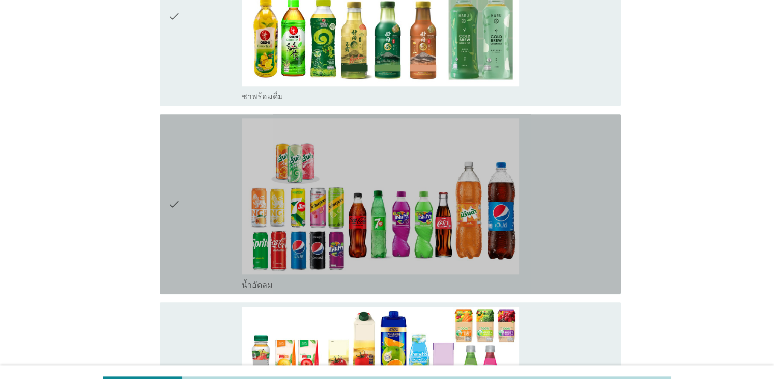
click at [173, 213] on icon "check" at bounding box center [174, 204] width 12 height 172
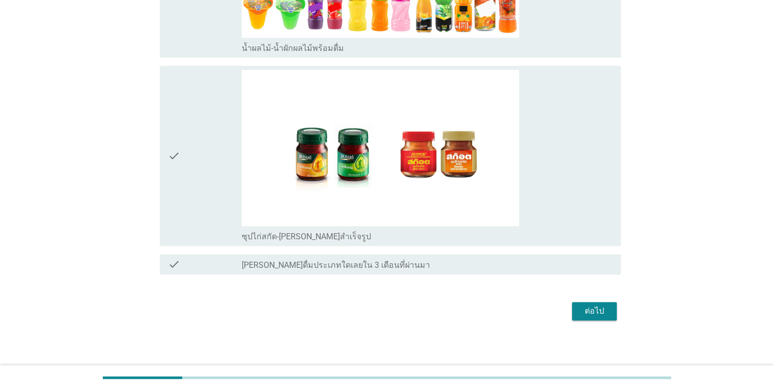
scroll to position [1356, 0]
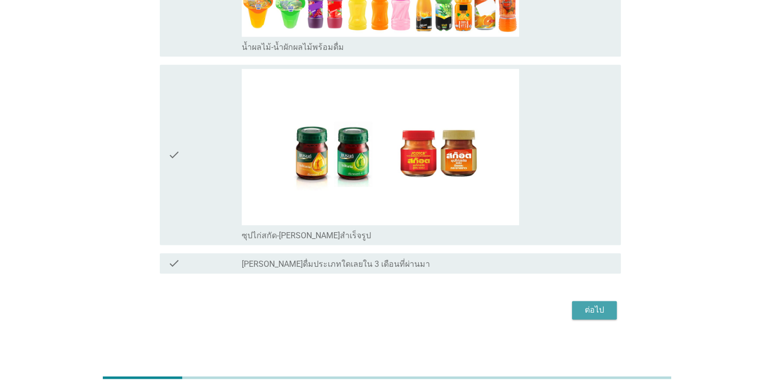
click at [592, 313] on div "ต่อไป" at bounding box center [594, 310] width 29 height 12
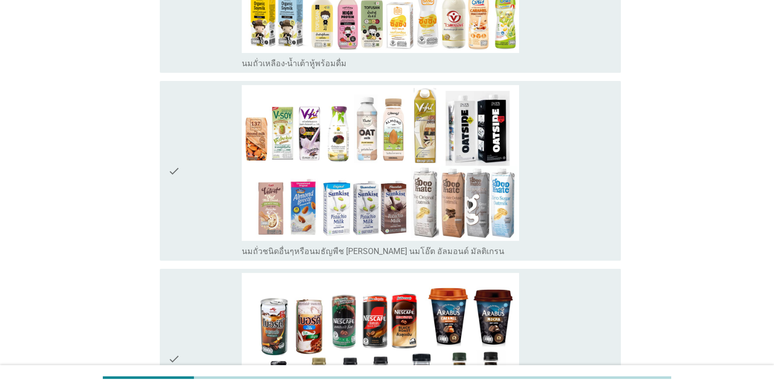
scroll to position [214, 0]
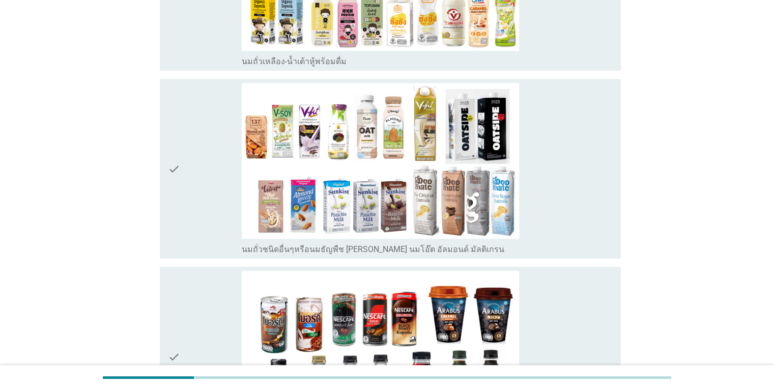
click at [174, 170] on icon "check" at bounding box center [174, 169] width 12 height 172
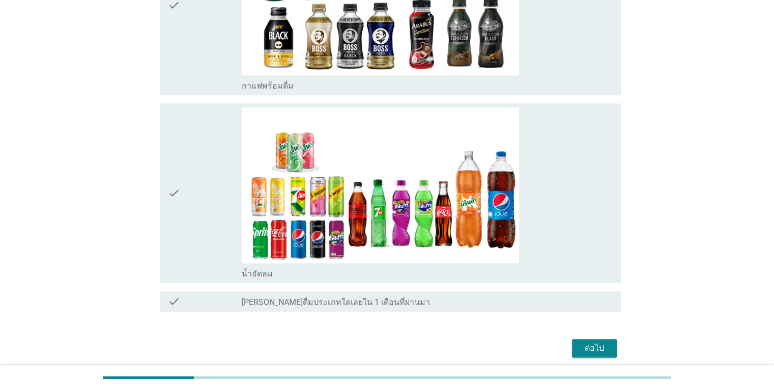
scroll to position [605, 0]
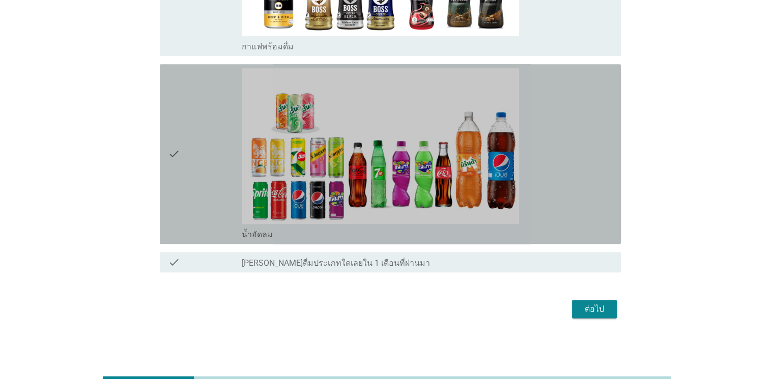
click at [177, 153] on icon "check" at bounding box center [174, 154] width 12 height 172
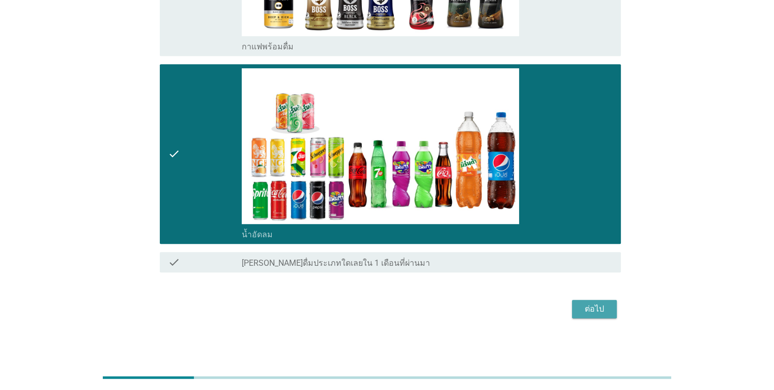
click at [580, 306] on div "ต่อไป" at bounding box center [594, 309] width 29 height 12
